Goal: Task Accomplishment & Management: Manage account settings

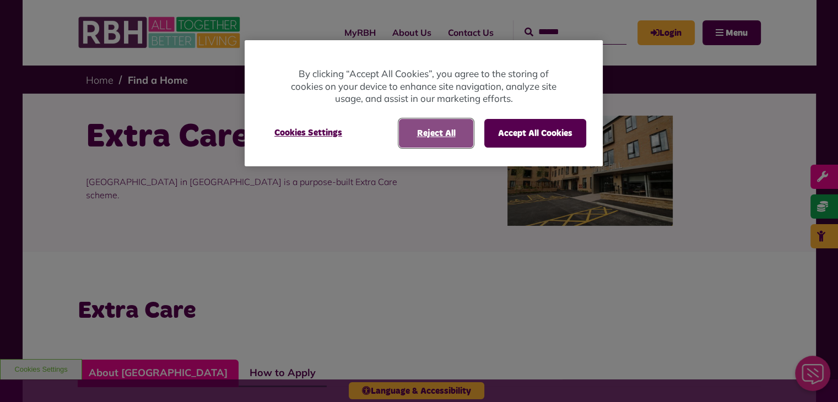
click at [422, 131] on button "Reject All" at bounding box center [436, 133] width 74 height 29
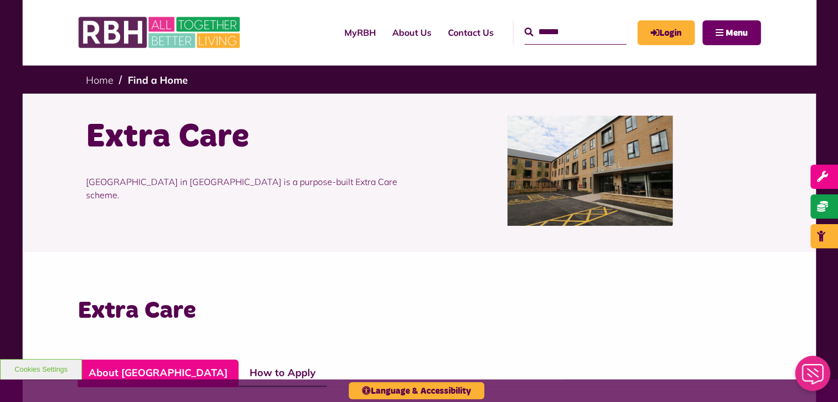
click at [738, 33] on span "Menu" at bounding box center [737, 33] width 22 height 9
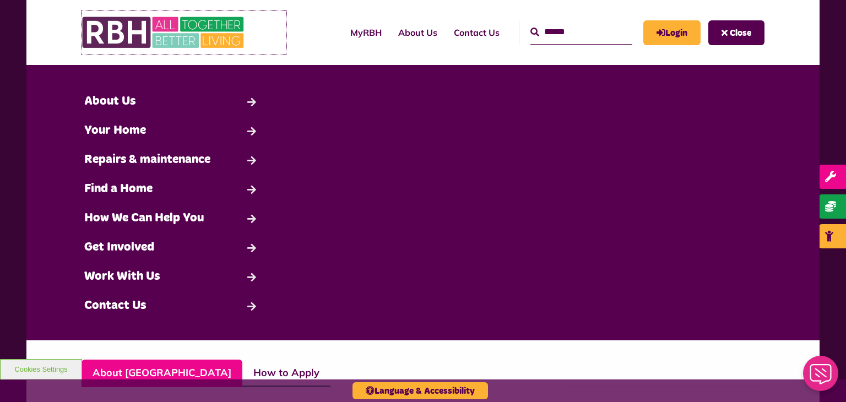
click at [281, 16] on link at bounding box center [184, 32] width 205 height 43
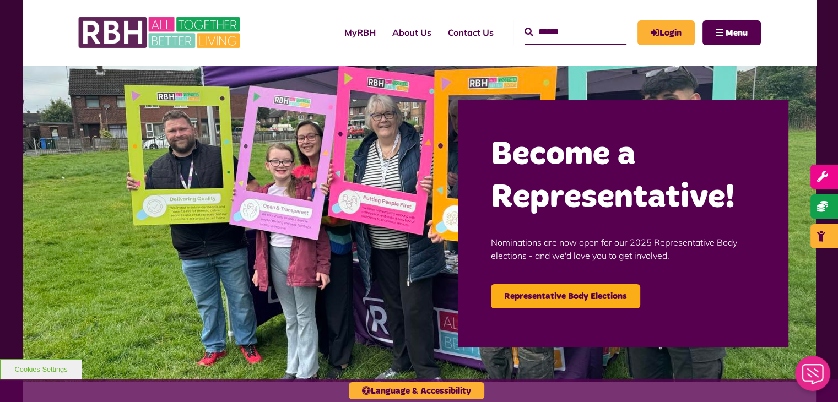
click at [460, 3] on div "MyRBH About Us Contact Us Menu" at bounding box center [419, 32] width 683 height 65
click at [478, 377] on img at bounding box center [419, 223] width 793 height 317
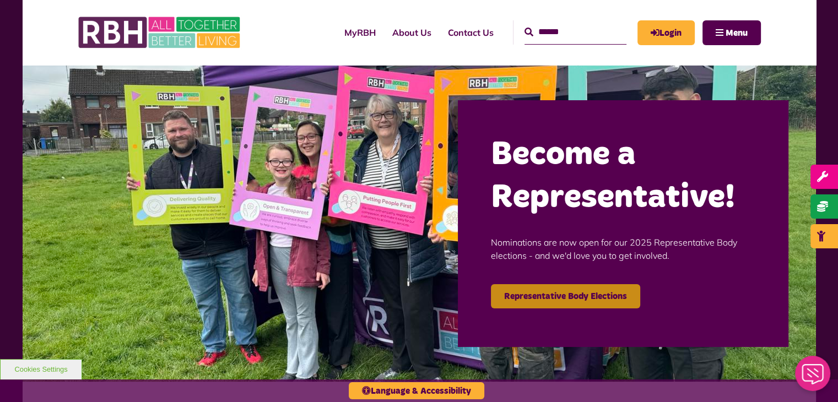
click at [493, 293] on link "Representative Body Elections" at bounding box center [565, 296] width 149 height 24
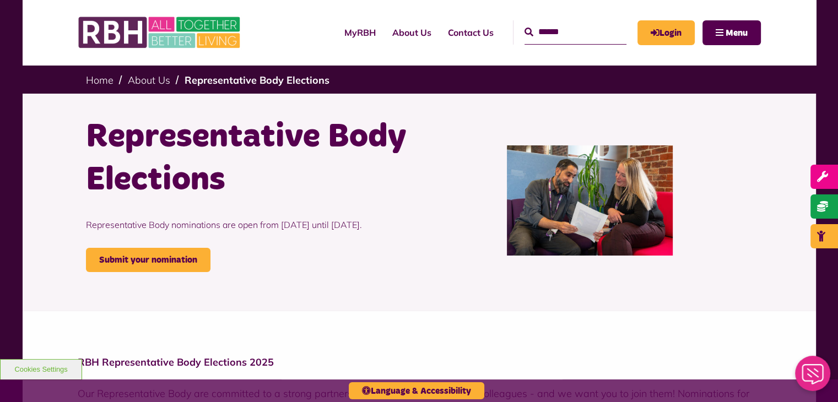
click at [125, 80] on ul "Home About Us Representative Body Elections" at bounding box center [419, 79] width 667 height 29
click at [165, 88] on ul "Home About Us Representative Body Elections" at bounding box center [419, 79] width 667 height 29
click at [337, 43] on link "MyRBH" at bounding box center [360, 33] width 48 height 30
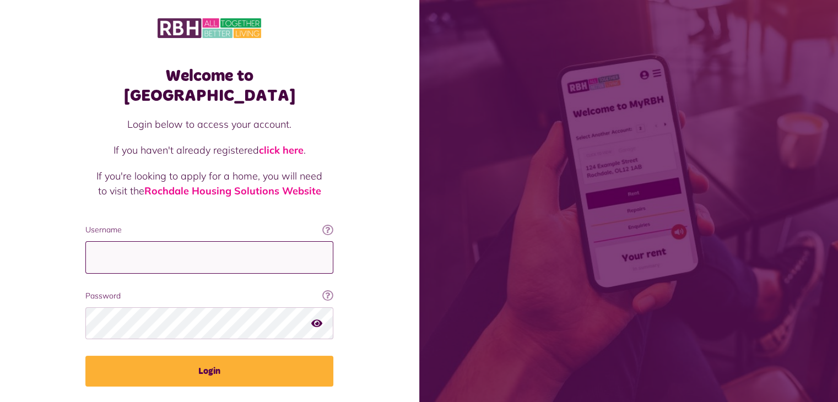
click at [120, 241] on input "Username" at bounding box center [209, 257] width 248 height 33
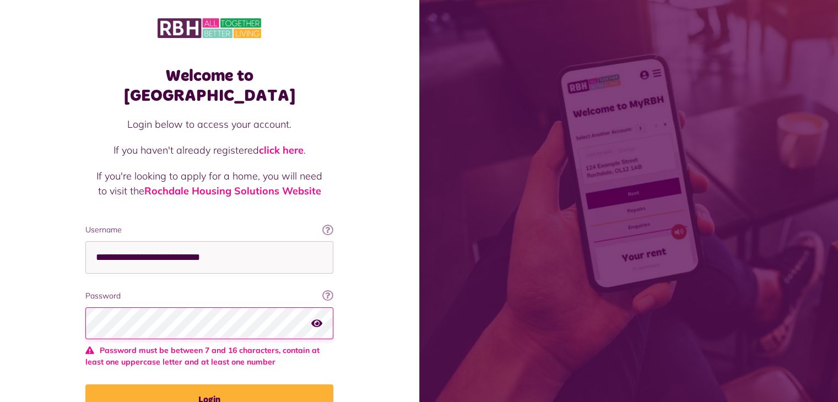
click at [36, 302] on div "Welcome to MyRBH Login below to access your account. If you haven't already reg…" at bounding box center [209, 236] width 419 height 472
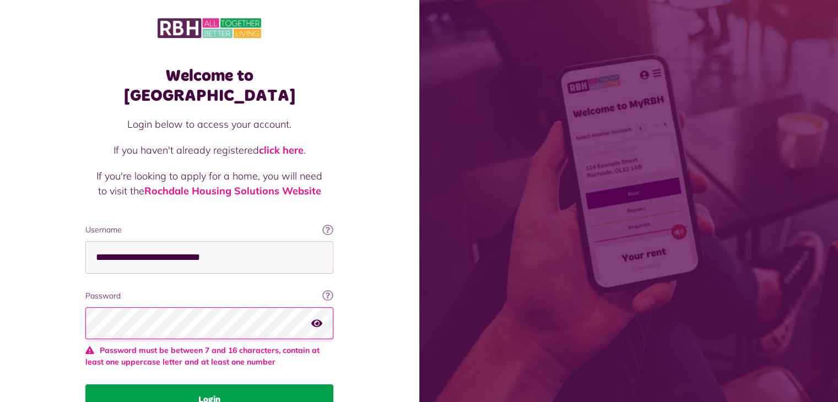
click at [194, 385] on button "Login" at bounding box center [209, 400] width 248 height 31
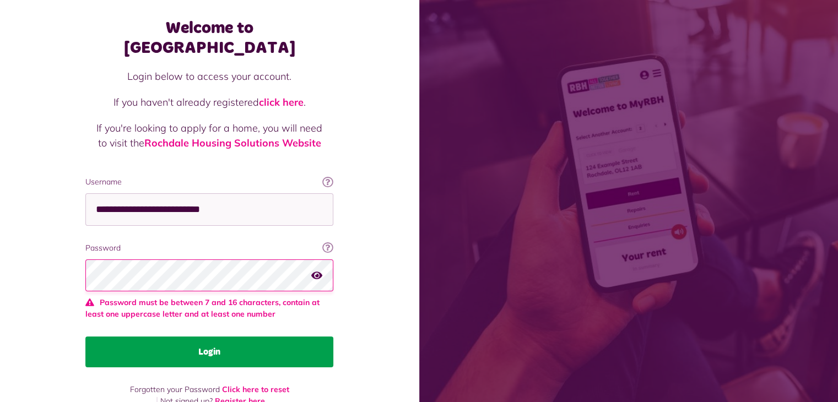
scroll to position [50, 0]
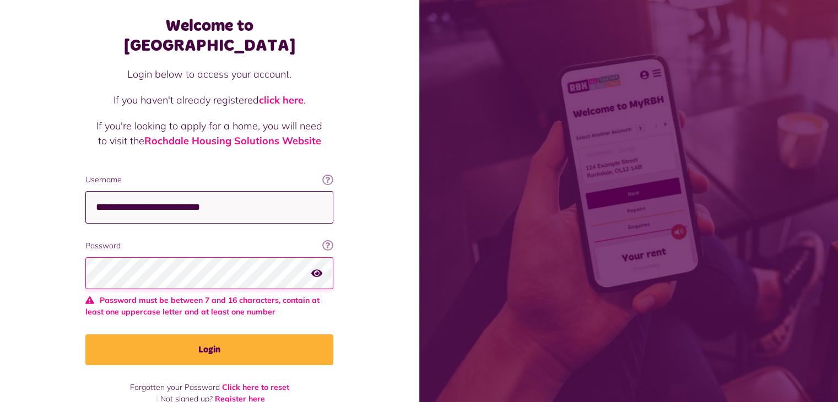
click at [247, 191] on input "**********" at bounding box center [209, 207] width 248 height 33
type input "*"
click at [247, 191] on input "**" at bounding box center [209, 207] width 248 height 33
click at [247, 191] on input "*******" at bounding box center [209, 207] width 248 height 33
type input "*"
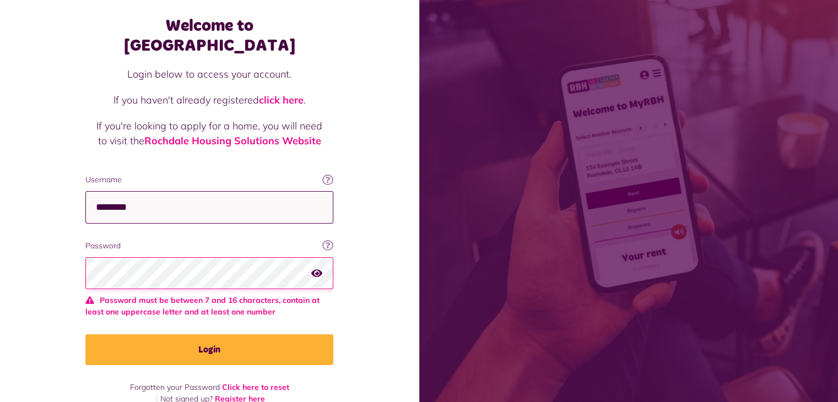
click at [247, 191] on input "********" at bounding box center [209, 207] width 248 height 33
click at [247, 191] on input "**********" at bounding box center [209, 207] width 248 height 33
type input "**********"
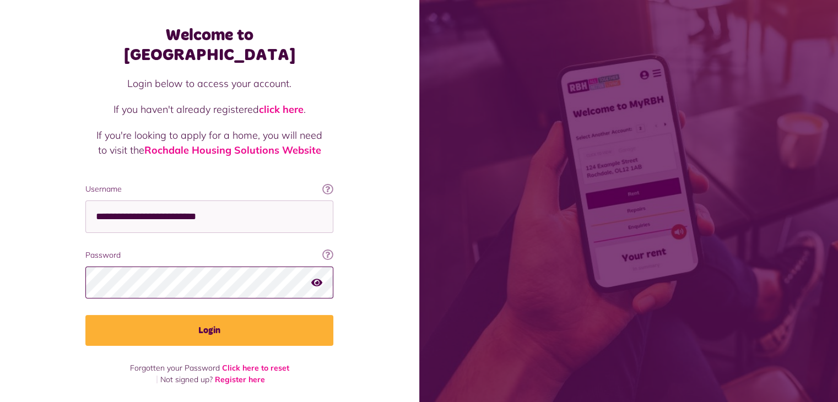
scroll to position [21, 0]
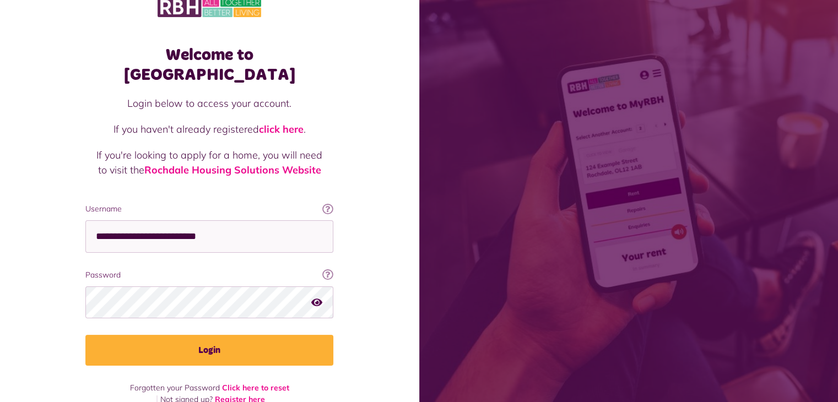
click at [307, 286] on div at bounding box center [209, 302] width 248 height 32
click at [315, 297] on icon "button" at bounding box center [316, 302] width 11 height 10
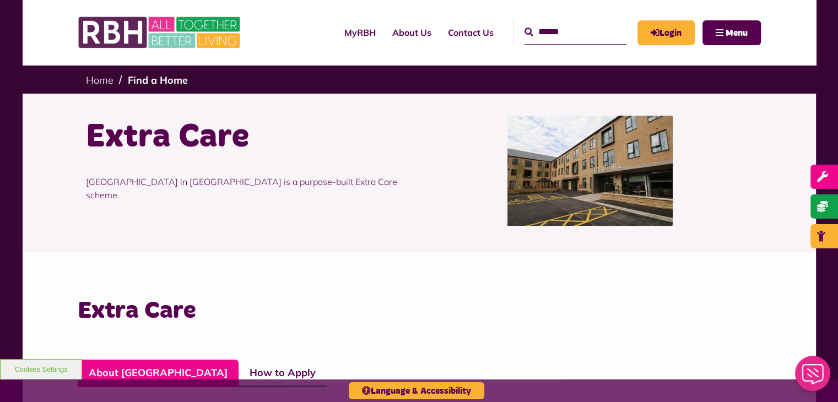
click at [144, 366] on link "About [GEOGRAPHIC_DATA]" at bounding box center [158, 374] width 161 height 28
click at [533, 172] on img at bounding box center [589, 171] width 165 height 110
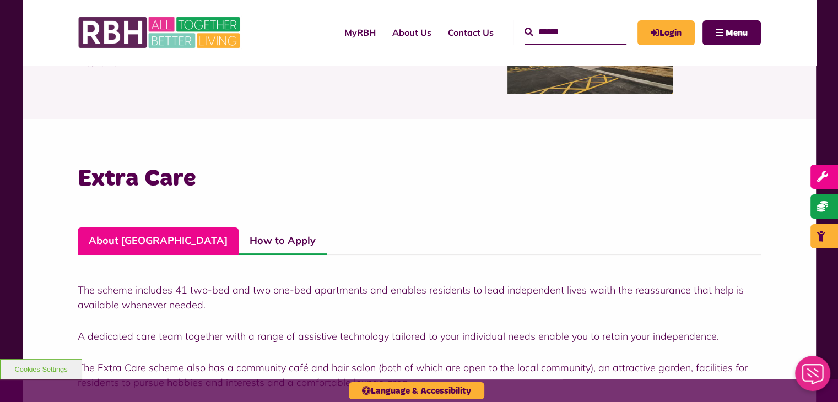
scroll to position [128, 0]
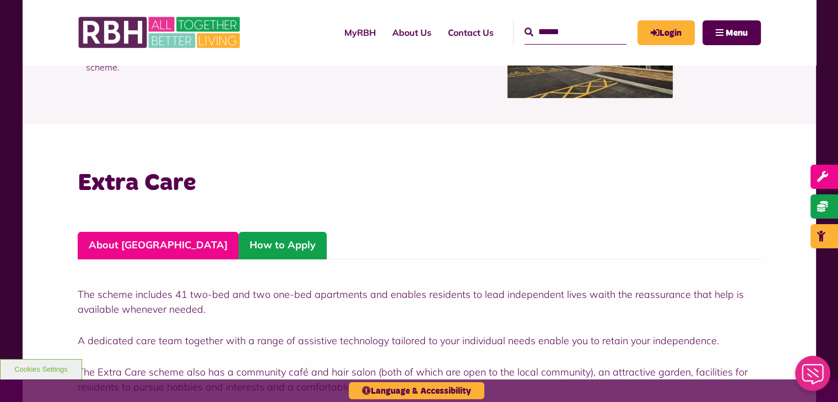
click at [239, 249] on link "How to Apply" at bounding box center [283, 246] width 88 height 28
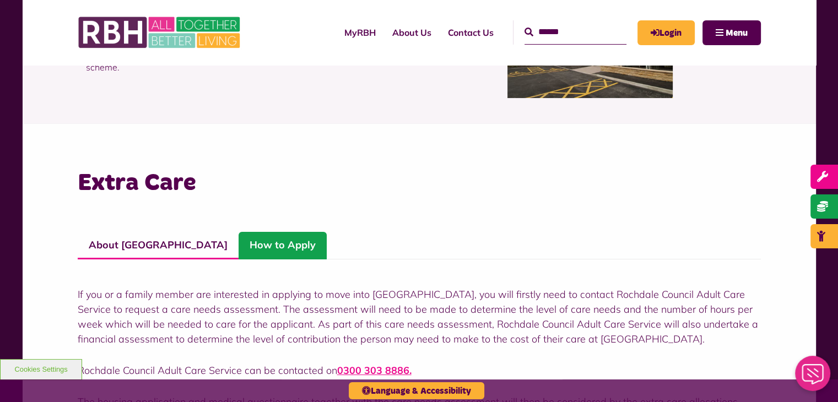
click at [239, 249] on link "How to Apply" at bounding box center [283, 246] width 88 height 28
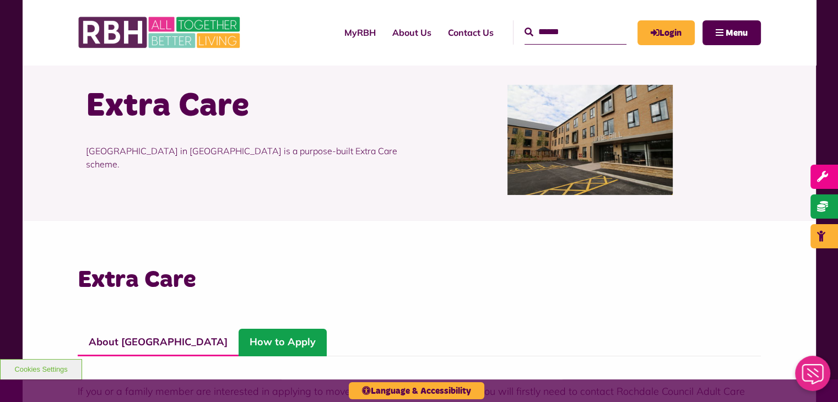
scroll to position [0, 0]
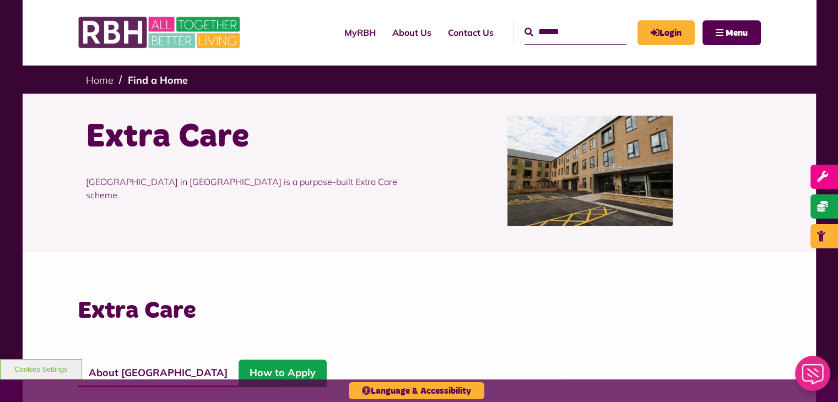
click at [566, 228] on div "Extra Care [GEOGRAPHIC_DATA] in [GEOGRAPHIC_DATA] is a purpose-built Extra Care…" at bounding box center [419, 171] width 683 height 154
click at [661, 26] on link "Login" at bounding box center [665, 32] width 57 height 25
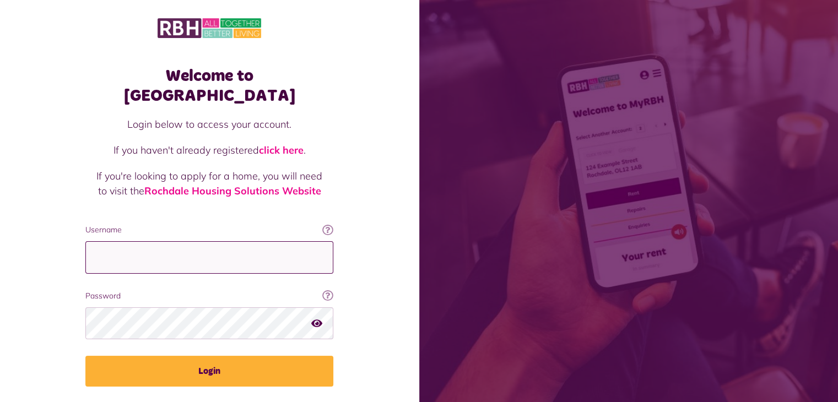
click at [101, 241] on input "Username" at bounding box center [209, 257] width 248 height 33
type input "**********"
click at [129, 264] on fieldset "**********" at bounding box center [209, 305] width 248 height 163
click at [131, 268] on fieldset "**********" at bounding box center [209, 305] width 248 height 163
click at [138, 267] on fieldset "**********" at bounding box center [209, 305] width 248 height 163
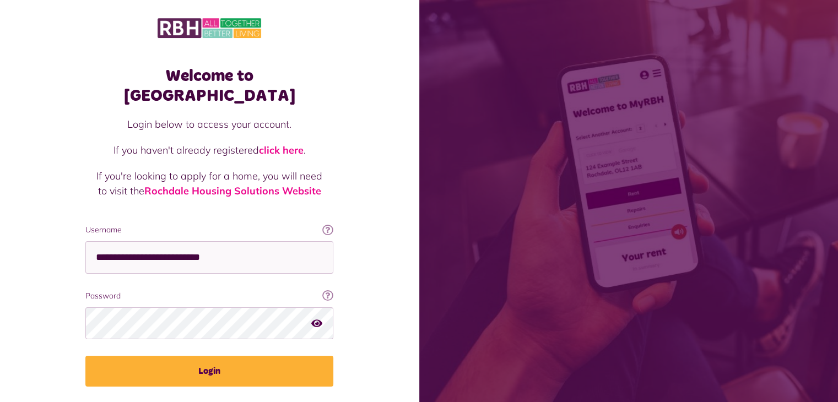
drag, startPoint x: 139, startPoint y: 266, endPoint x: 132, endPoint y: 273, distance: 9.7
click at [132, 290] on label "Password" at bounding box center [209, 296] width 248 height 12
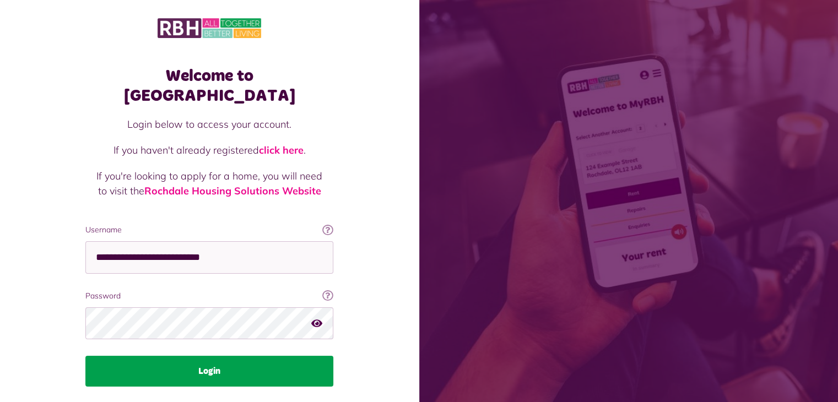
click at [118, 356] on button "Login" at bounding box center [209, 371] width 248 height 31
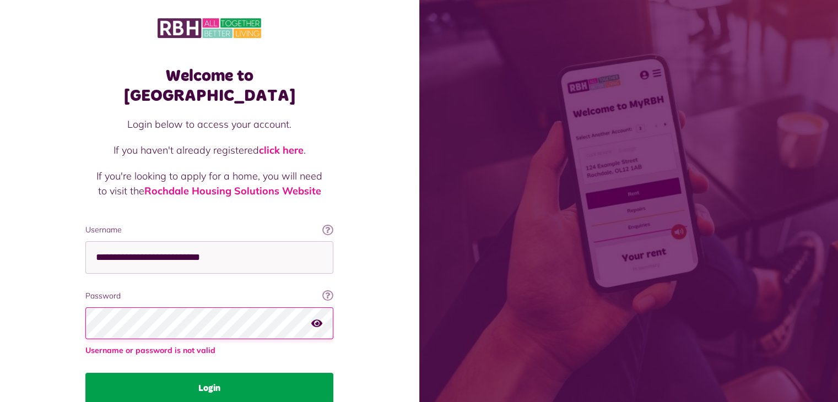
click at [181, 373] on button "Login" at bounding box center [209, 388] width 248 height 31
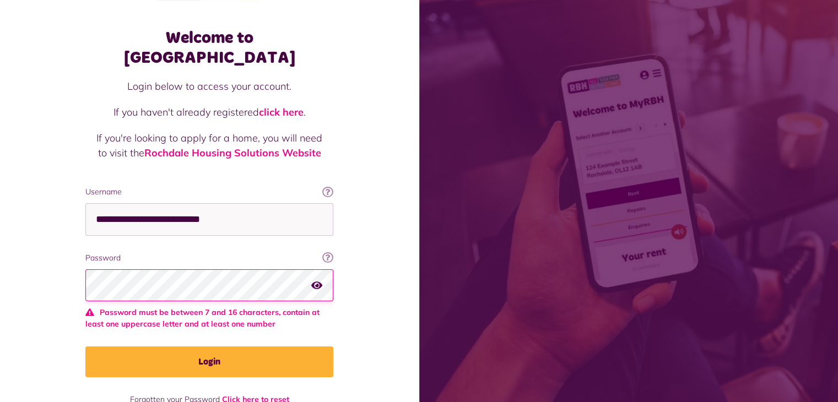
scroll to position [21, 0]
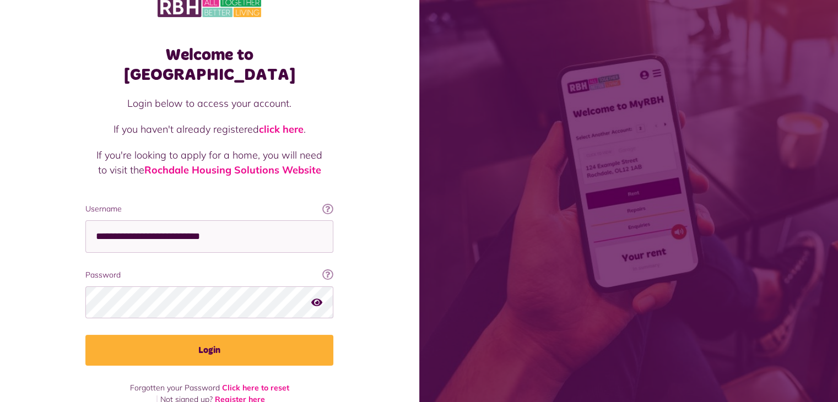
click at [315, 297] on icon "button" at bounding box center [316, 302] width 11 height 10
click at [320, 297] on icon "button" at bounding box center [317, 302] width 13 height 10
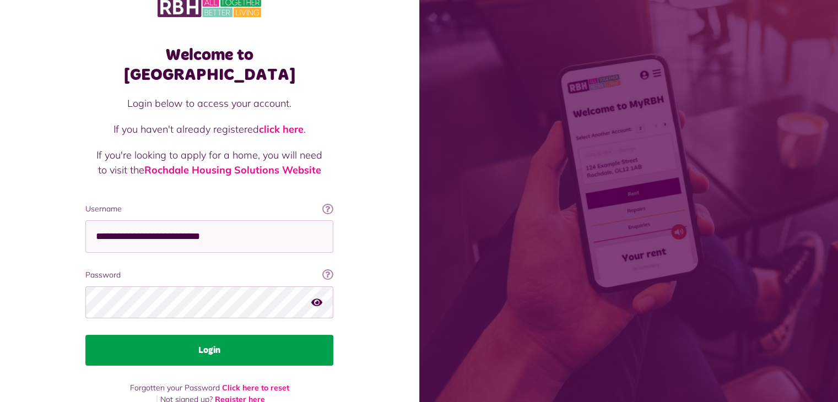
click at [190, 338] on button "Login" at bounding box center [209, 350] width 248 height 31
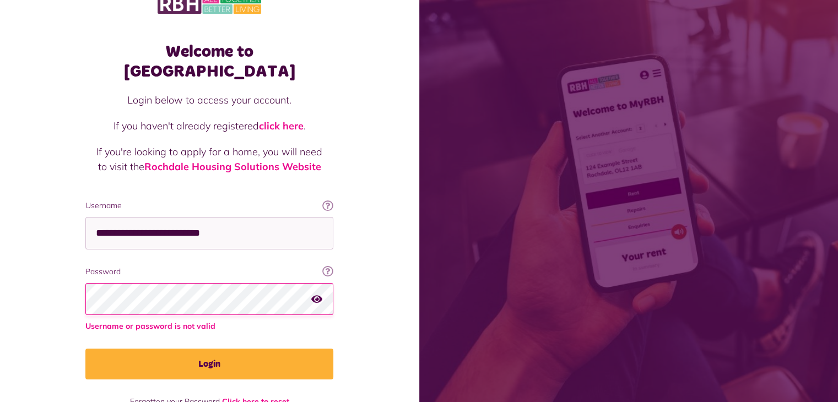
scroll to position [37, 0]
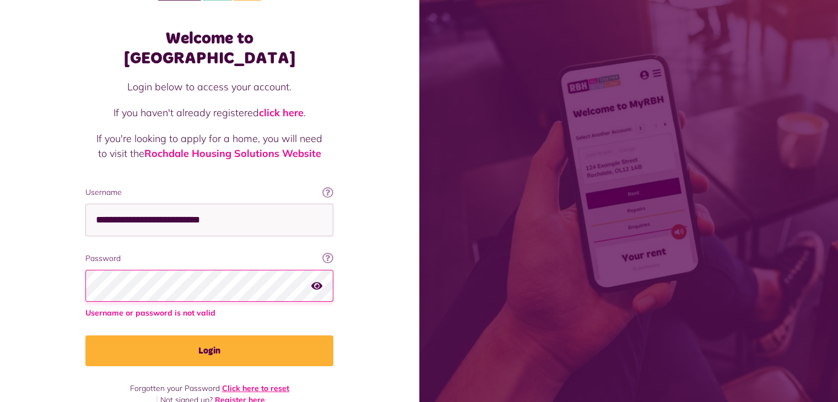
click at [240, 383] on link "Click here to reset" at bounding box center [255, 388] width 67 height 10
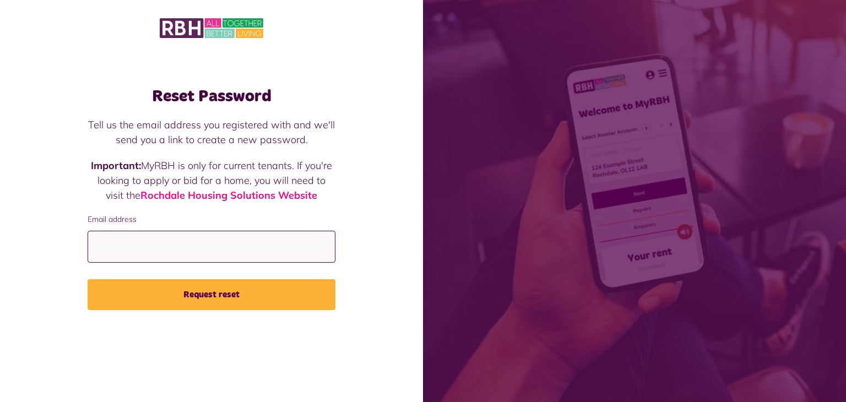
click at [99, 245] on input "Email address" at bounding box center [212, 247] width 248 height 33
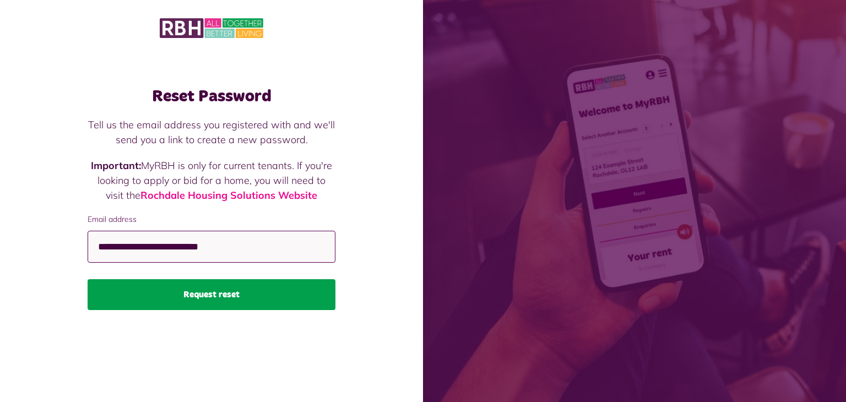
type input "**********"
click at [186, 304] on button "Request reset" at bounding box center [212, 294] width 248 height 31
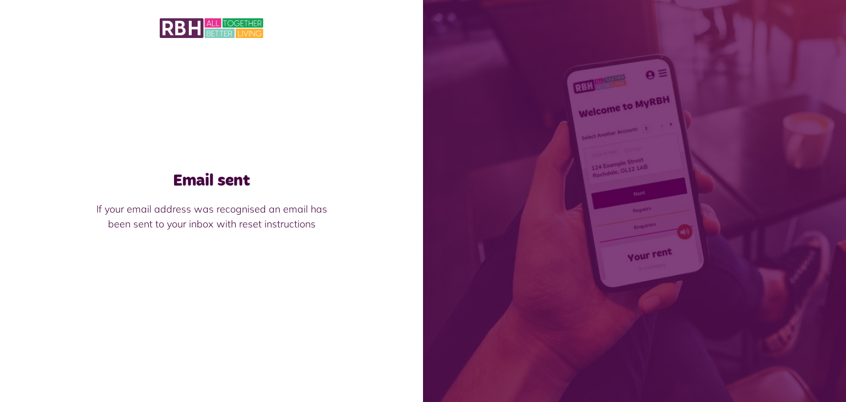
click at [184, 36] on img at bounding box center [212, 28] width 104 height 23
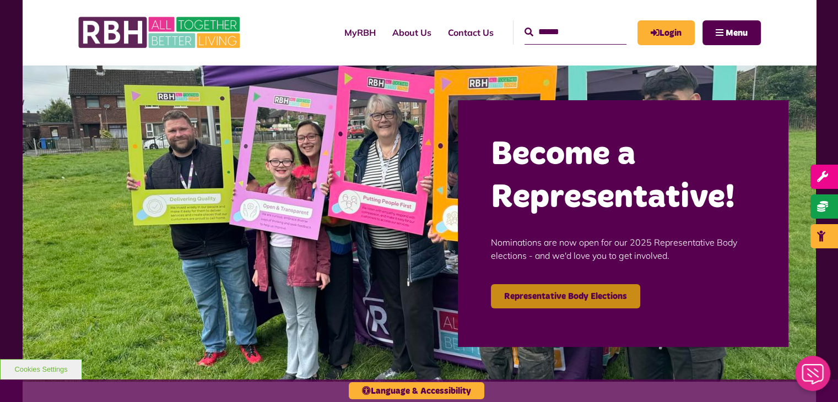
click at [619, 286] on link "Representative Body Elections" at bounding box center [565, 296] width 149 height 24
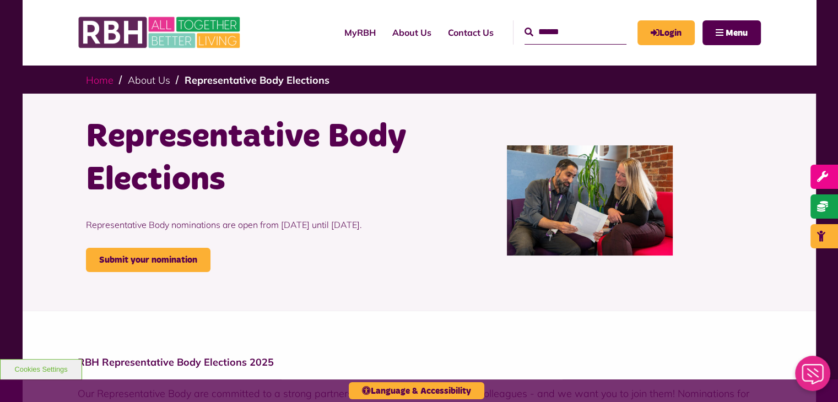
click at [101, 80] on link "Home" at bounding box center [100, 80] width 28 height 13
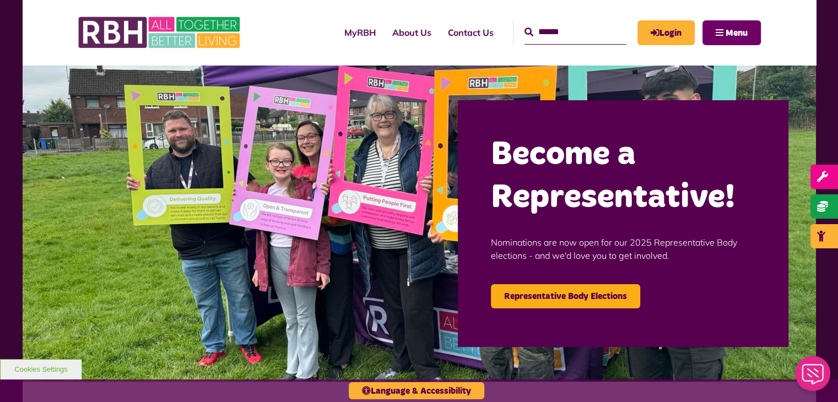
click at [726, 29] on span "Menu" at bounding box center [737, 33] width 22 height 9
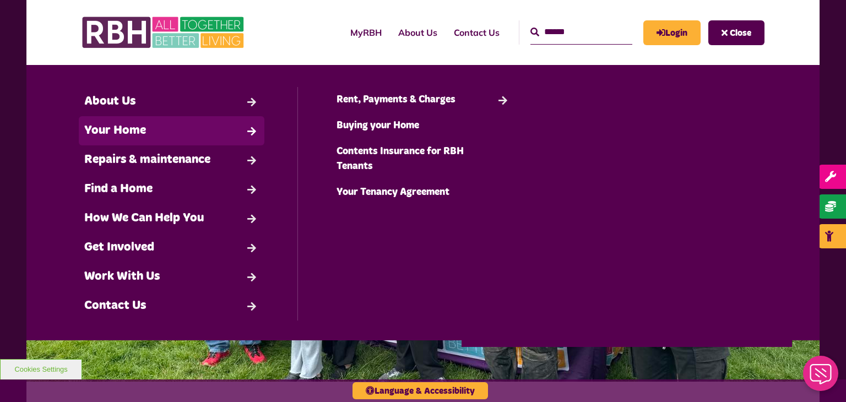
click at [124, 133] on link "Your Home" at bounding box center [172, 130] width 186 height 29
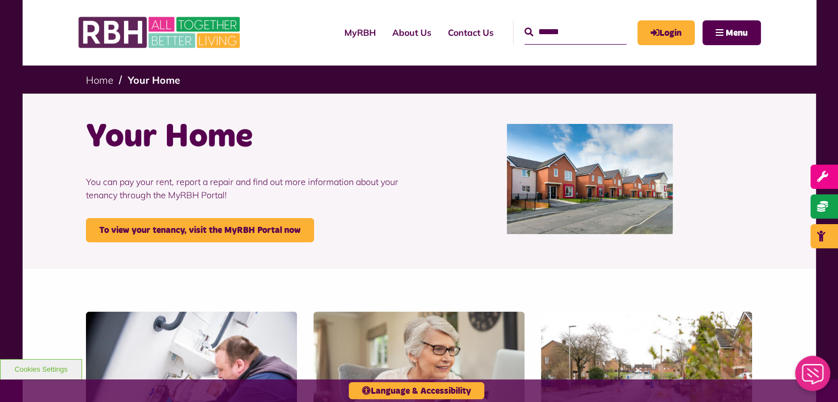
scroll to position [734, 0]
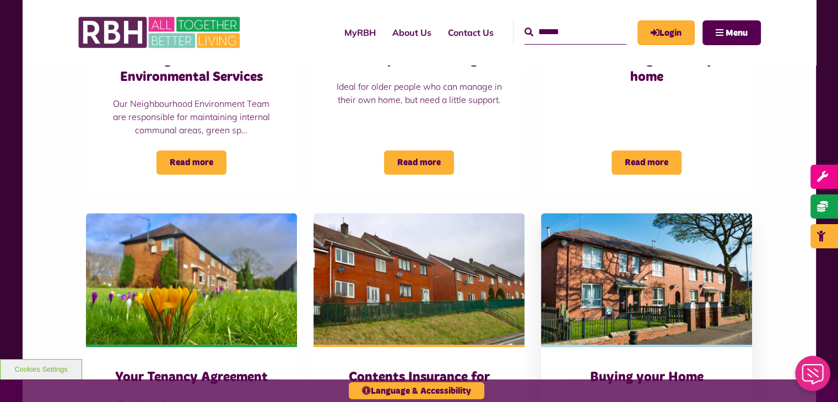
click at [653, 369] on h3 "Buying your Home" at bounding box center [646, 377] width 167 height 17
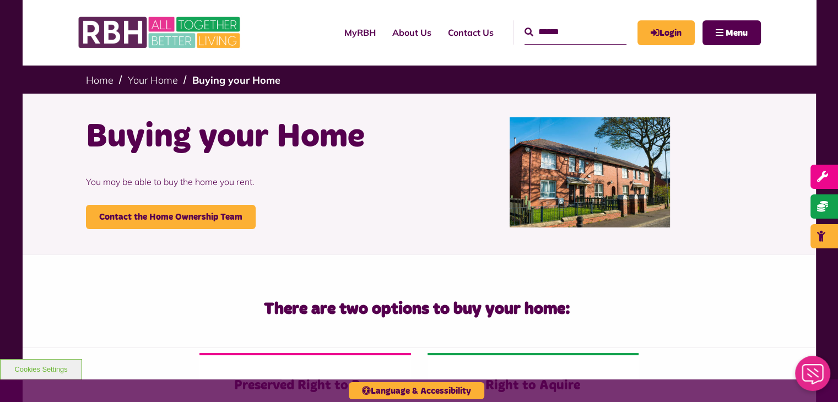
click at [588, 204] on img at bounding box center [590, 172] width 161 height 110
click at [820, 364] on icon "Close Web Assistant" at bounding box center [812, 374] width 26 height 20
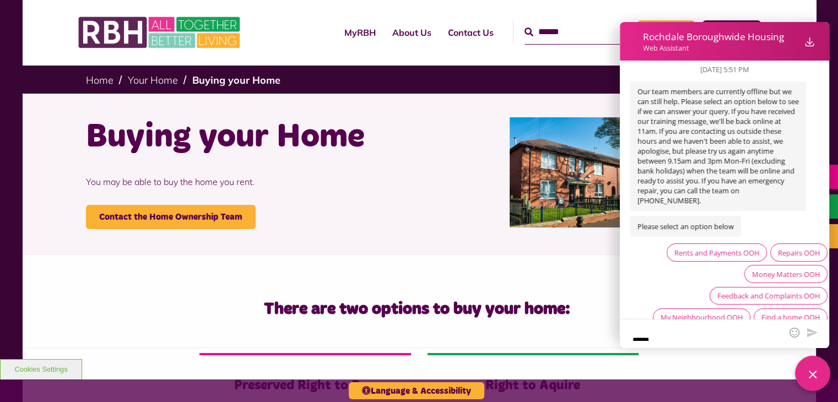
scroll to position [53, 0]
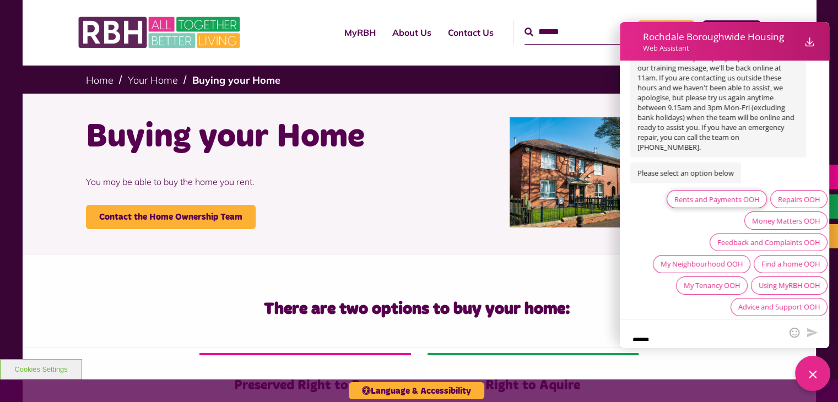
click at [728, 200] on div "Rents and Payments OOH" at bounding box center [716, 199] width 85 height 10
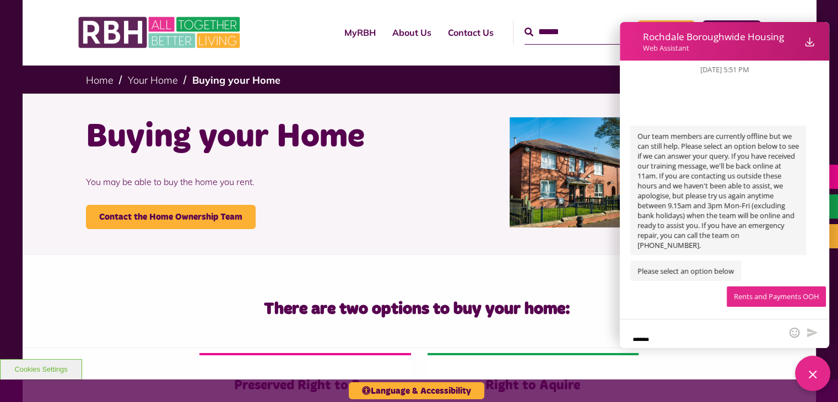
scroll to position [105, 0]
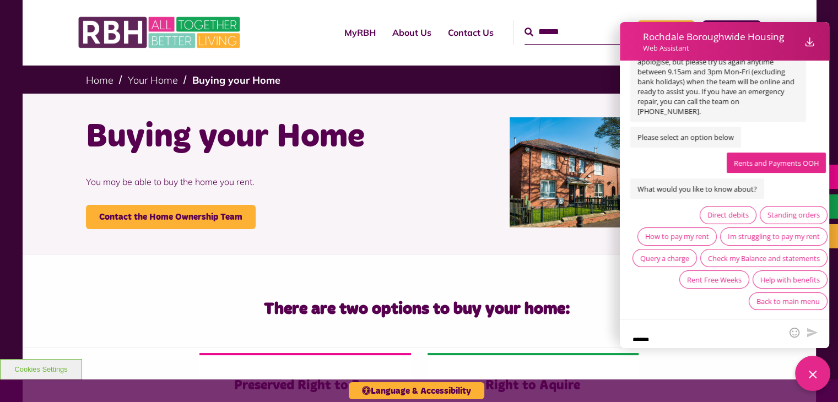
click at [588, 261] on div "There are two options to buy your home:" at bounding box center [419, 301] width 793 height 93
click at [806, 365] on div "Close Web Assistant" at bounding box center [812, 373] width 35 height 35
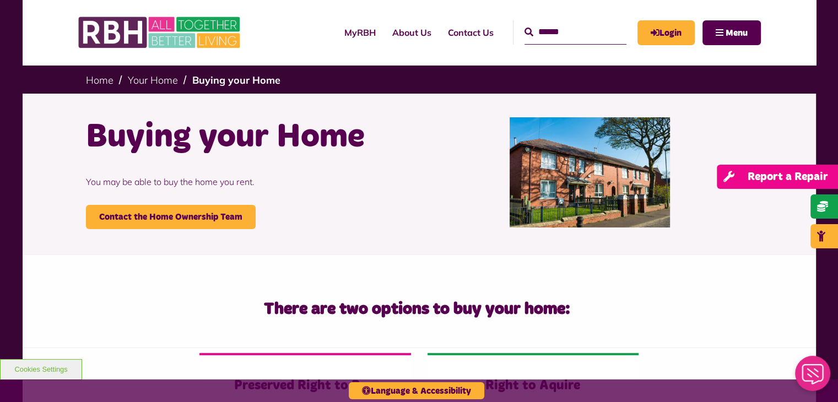
click at [828, 175] on link "Report a Repair" at bounding box center [777, 177] width 121 height 24
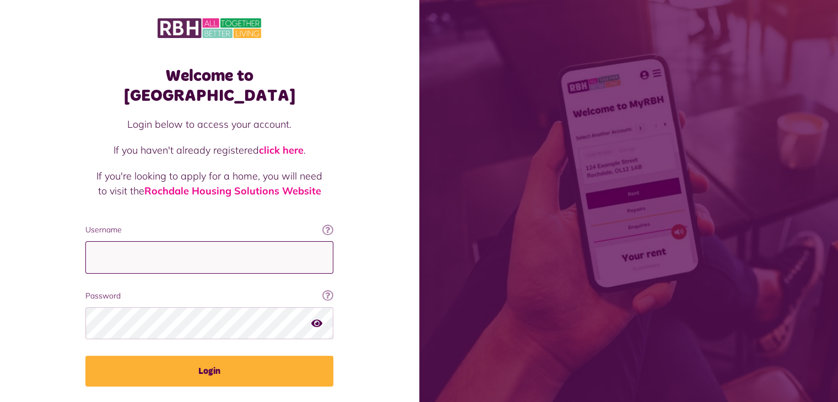
click at [147, 241] on input "Username" at bounding box center [209, 257] width 248 height 33
type input "**********"
click at [312, 316] on button "button" at bounding box center [316, 323] width 11 height 15
click at [322, 318] on icon "button" at bounding box center [317, 323] width 13 height 10
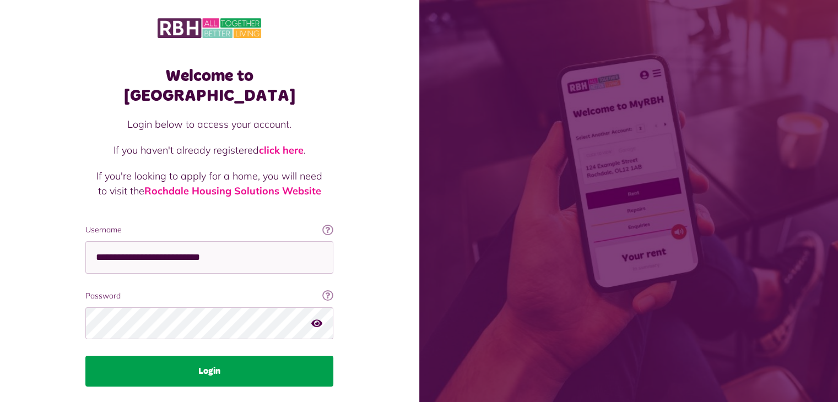
drag, startPoint x: 272, startPoint y: 342, endPoint x: 266, endPoint y: 340, distance: 6.3
click at [270, 356] on button "Login" at bounding box center [209, 371] width 248 height 31
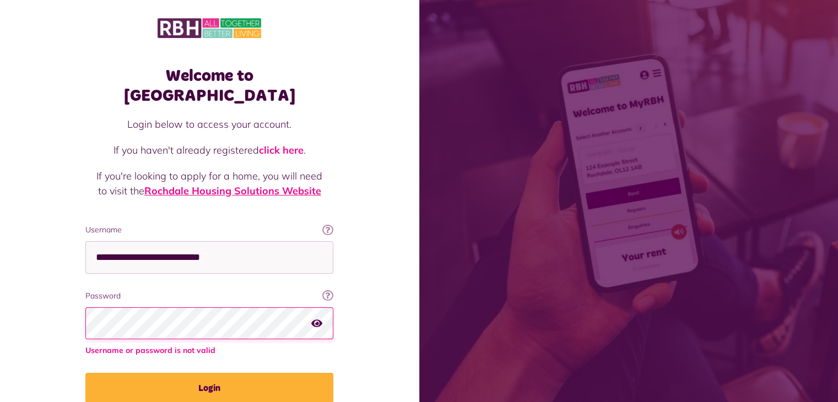
click at [253, 185] on link "Rochdale Housing Solutions Website" at bounding box center [232, 191] width 177 height 13
